Goal: Information Seeking & Learning: Find specific page/section

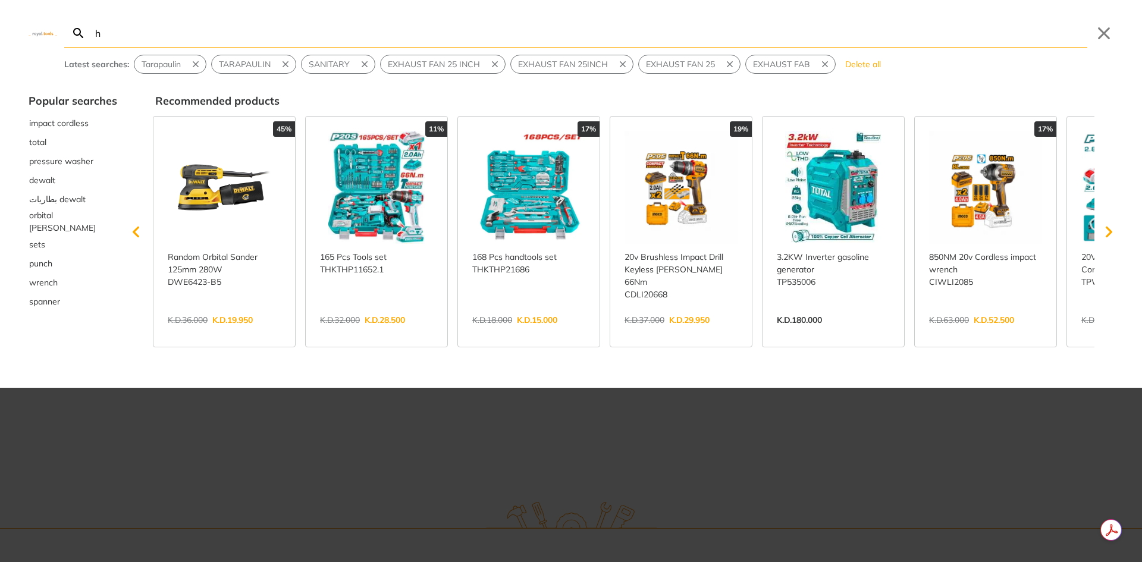
type input "h"
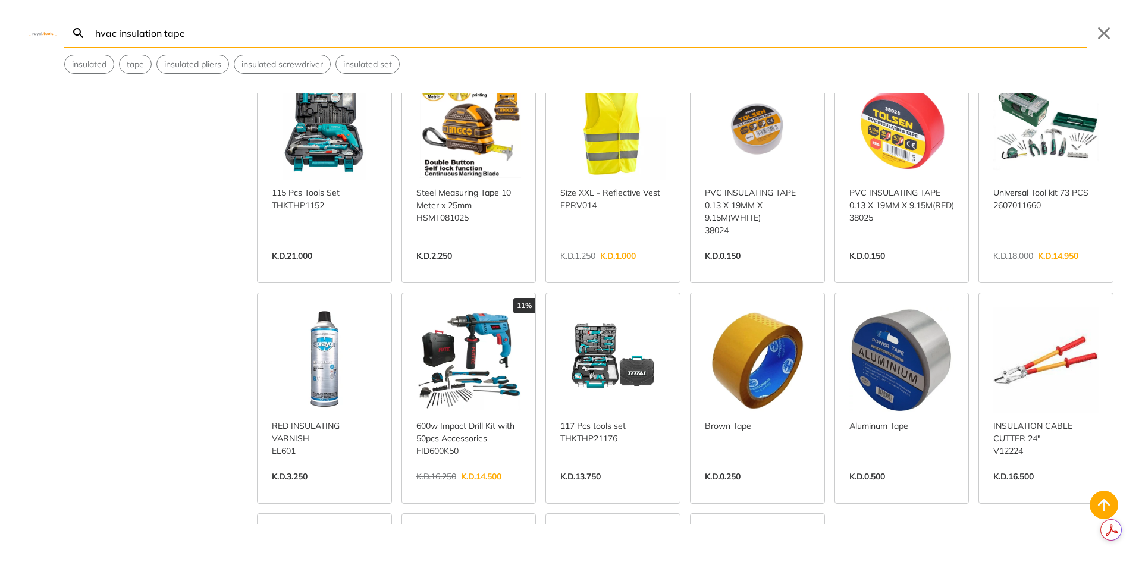
scroll to position [952, 0]
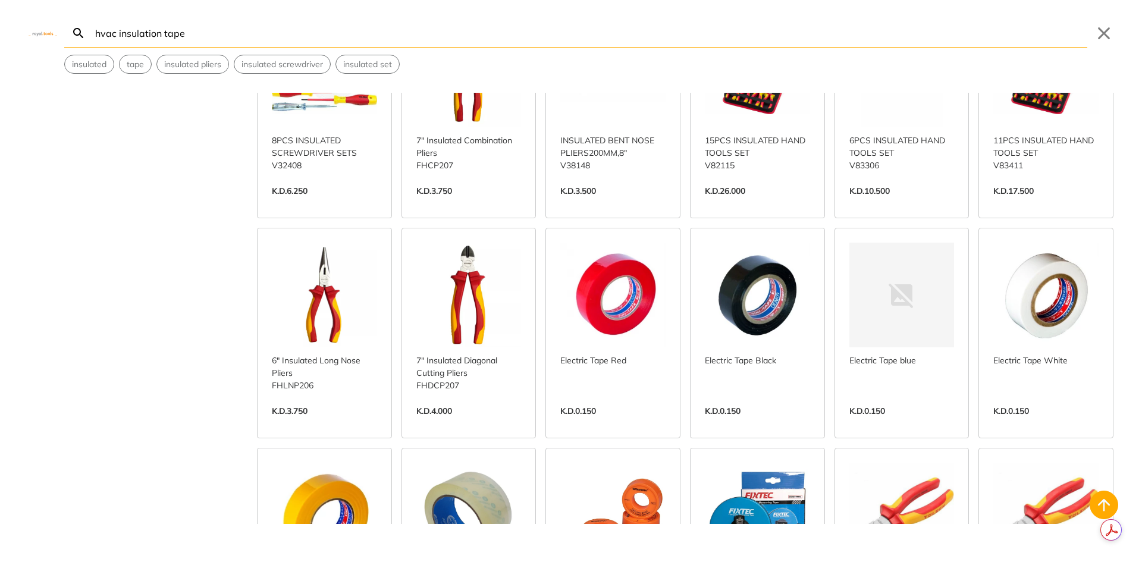
scroll to position [1546, 0]
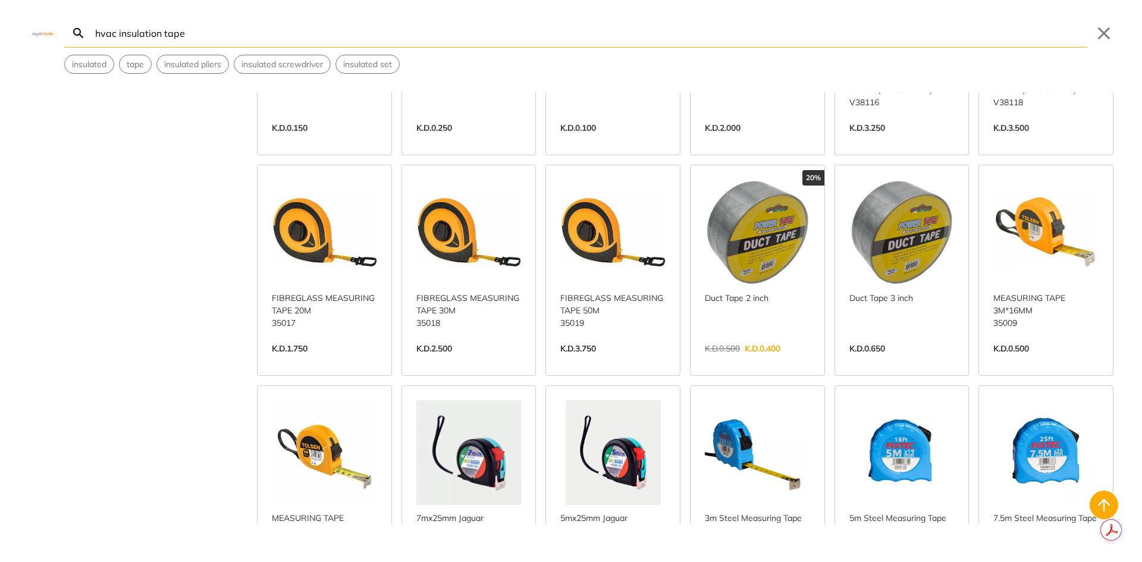
scroll to position [1963, 0]
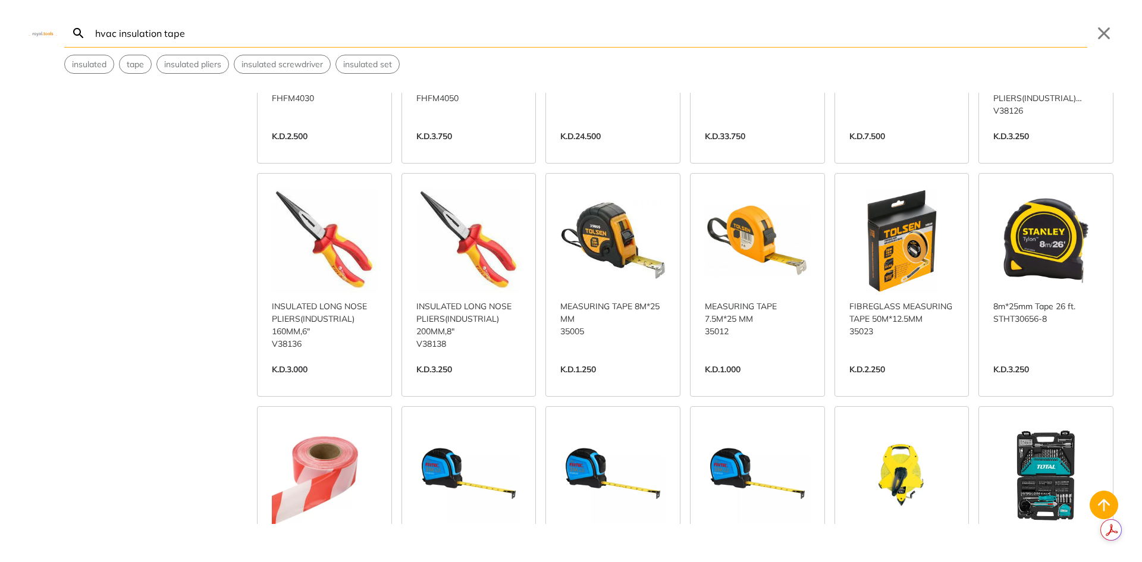
scroll to position [2795, 0]
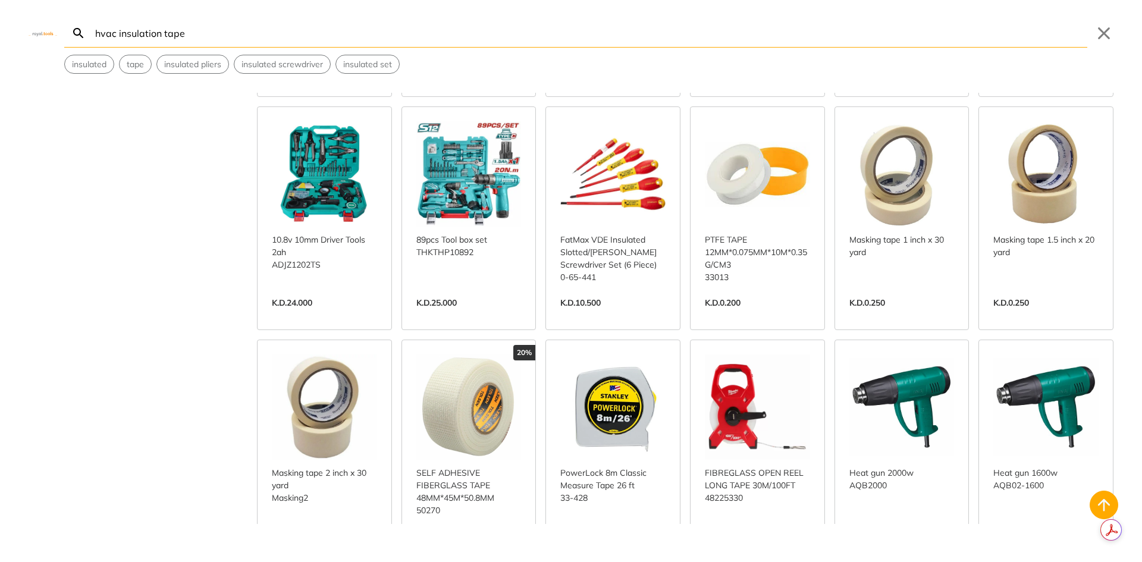
scroll to position [3152, 0]
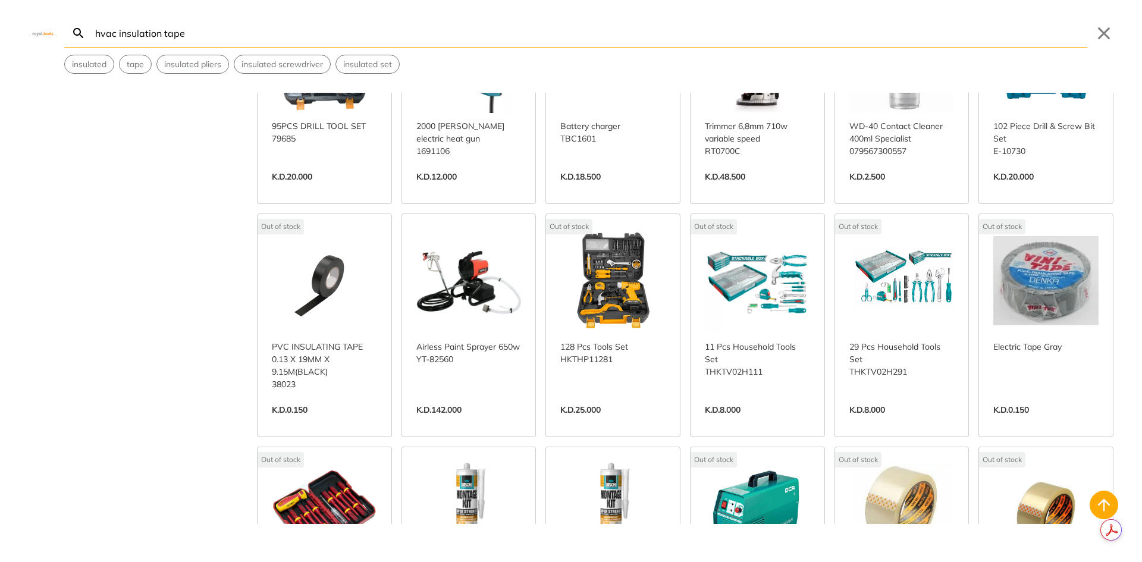
scroll to position [5471, 0]
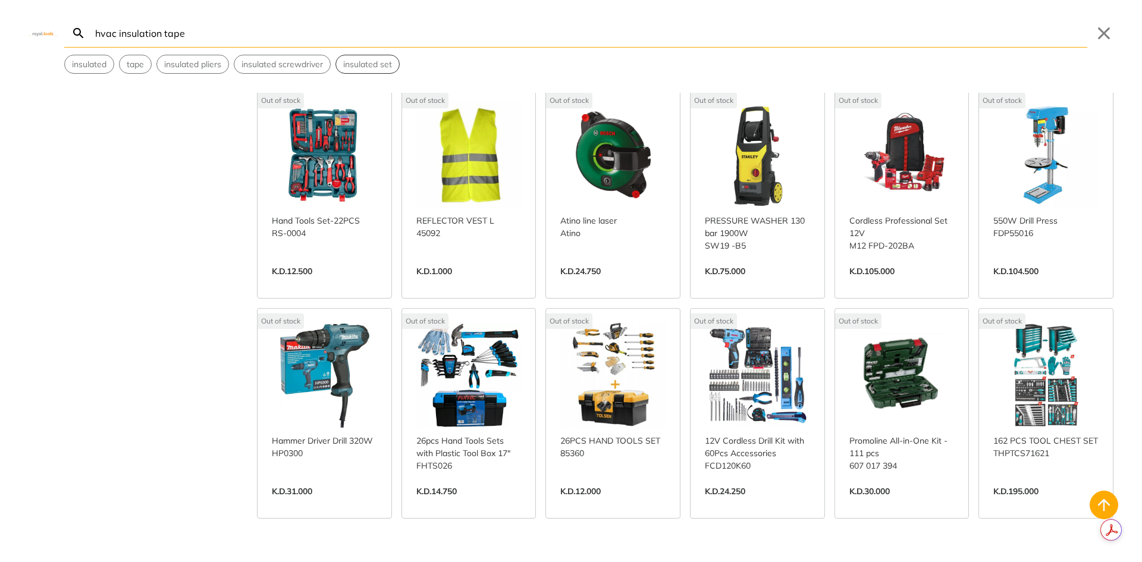
scroll to position [6013, 0]
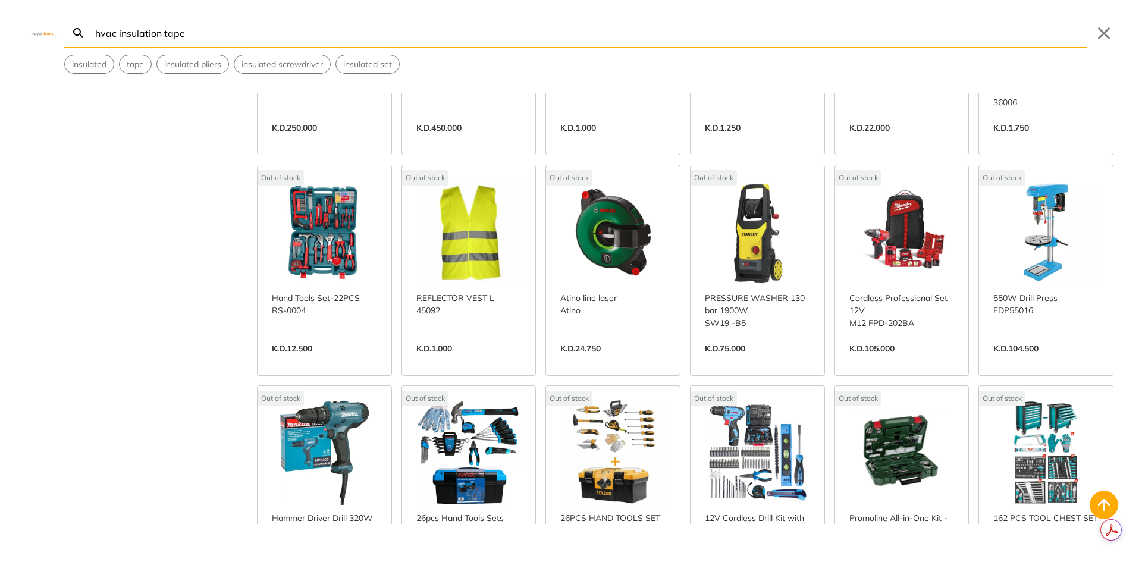
type input "hvac insulation tape"
